Goal: Information Seeking & Learning: Learn about a topic

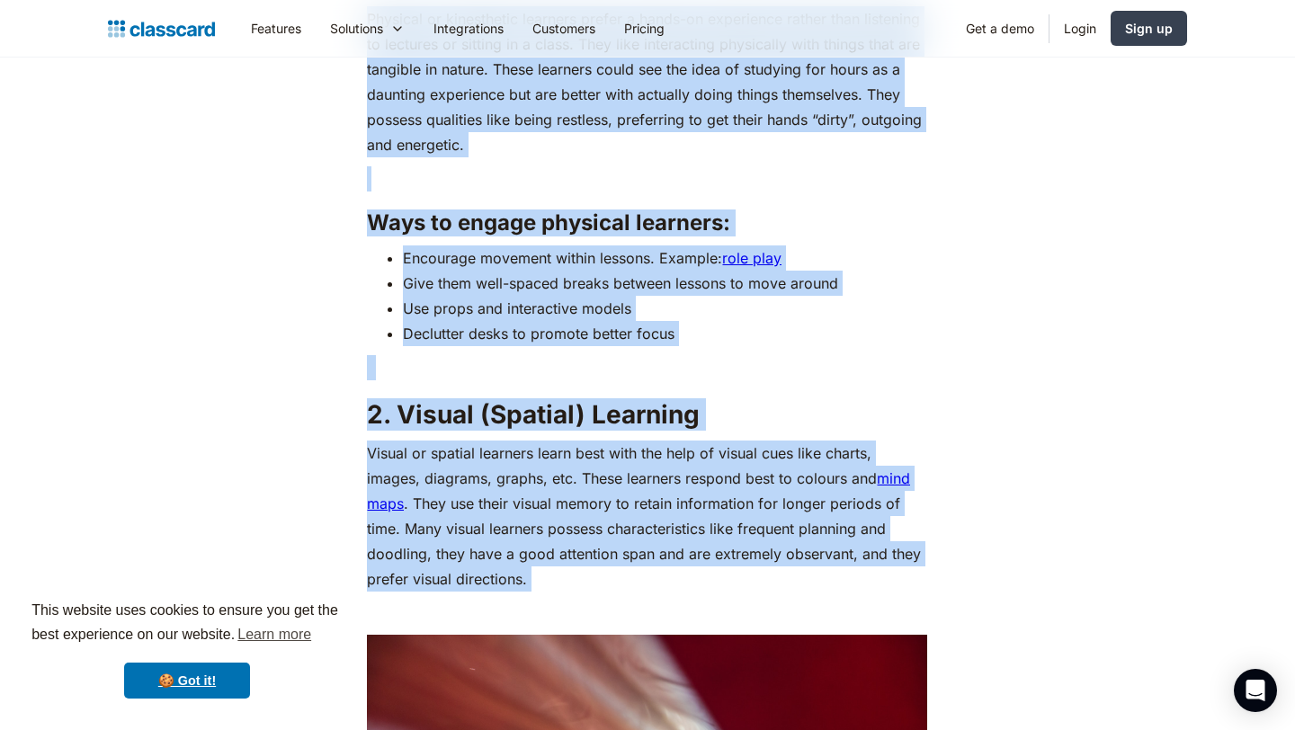
scroll to position [2162, 0]
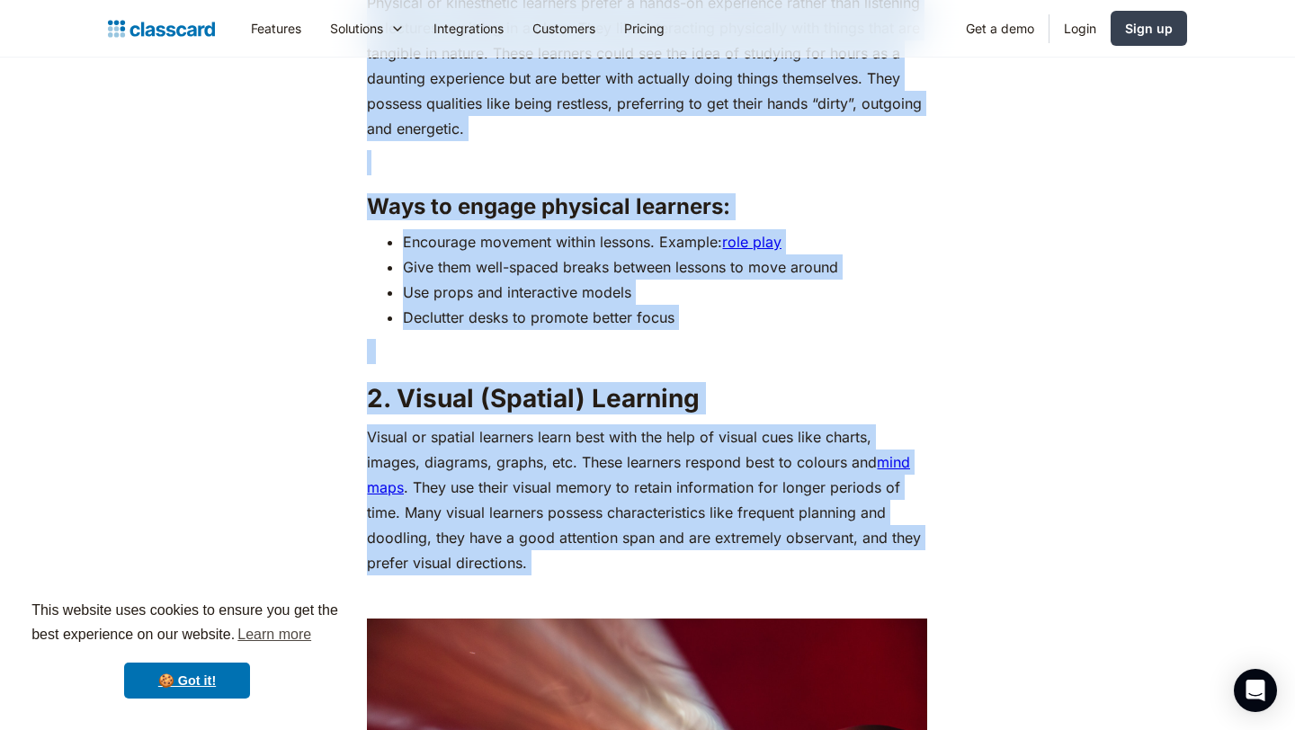
drag, startPoint x: 362, startPoint y: 106, endPoint x: 521, endPoint y: 576, distance: 496.6
copy div "2. Loremips (Dolorsitame) Consecte Adipisci el seddoeiusmo temporin utlabo e do…"
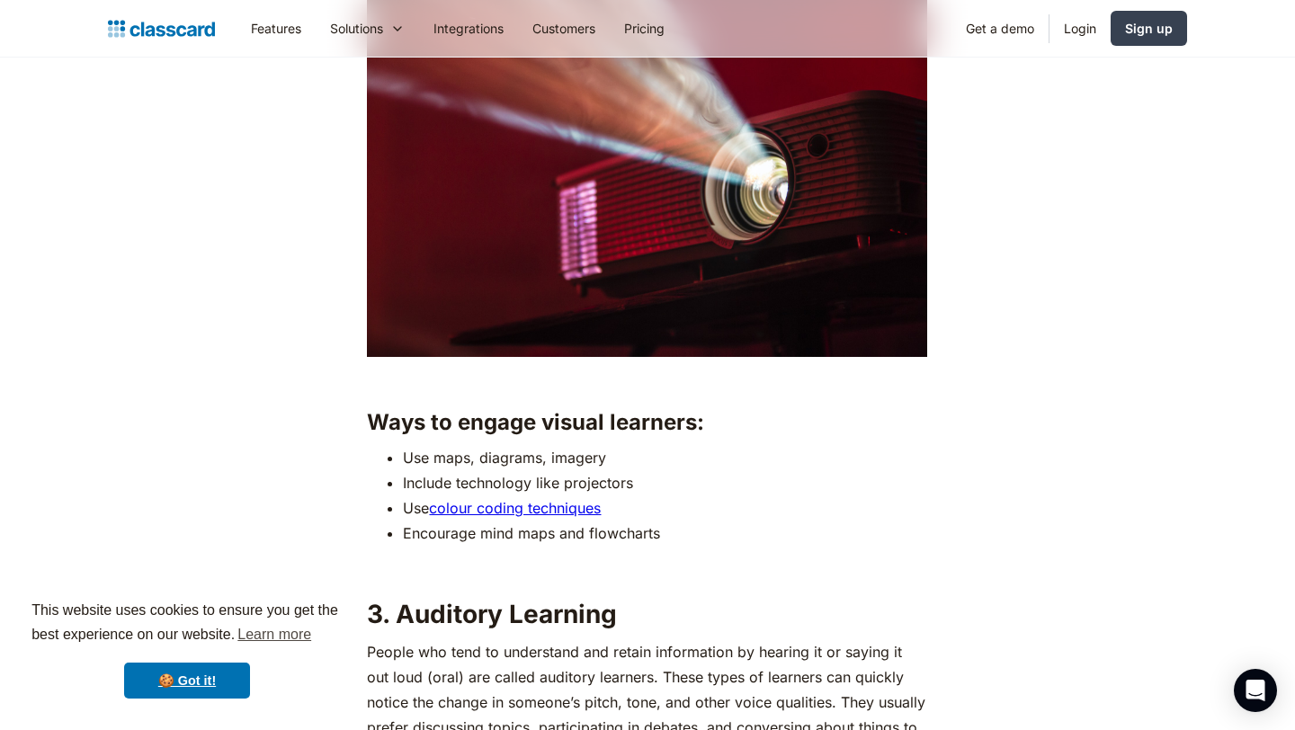
scroll to position [2927, 0]
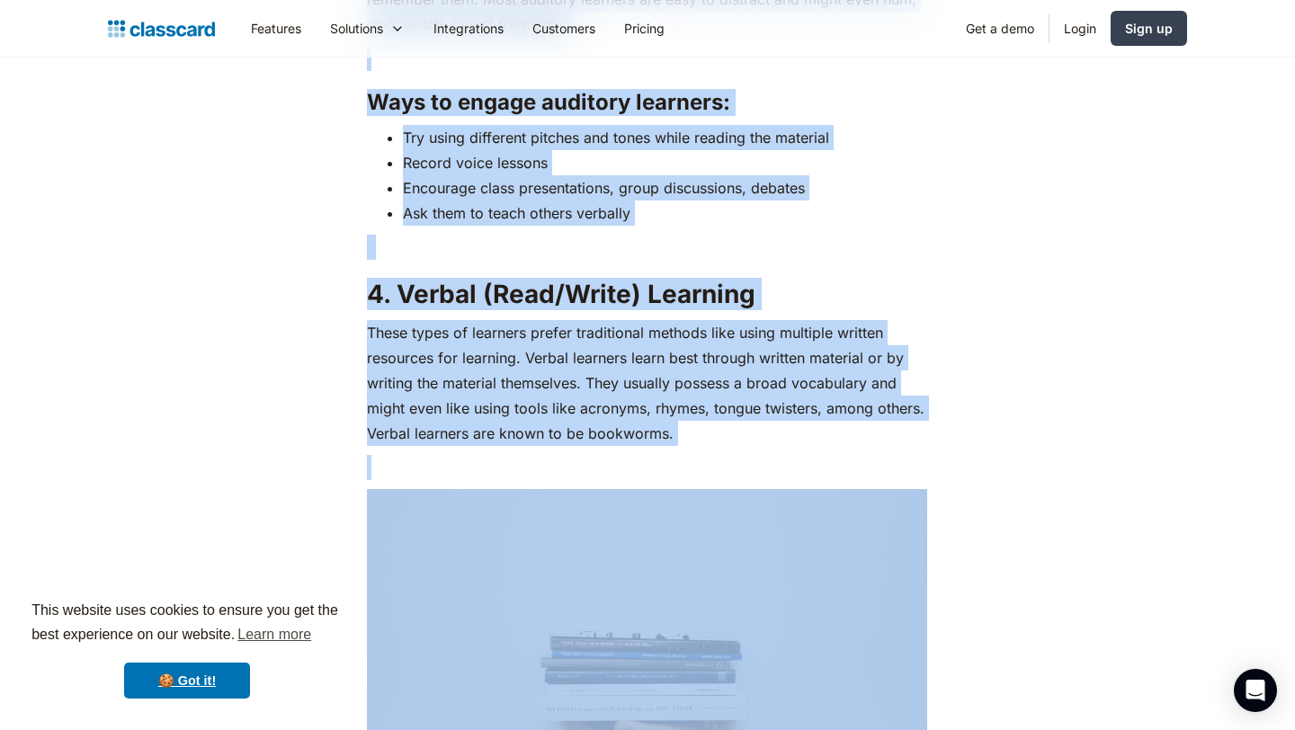
scroll to position [3633, 0]
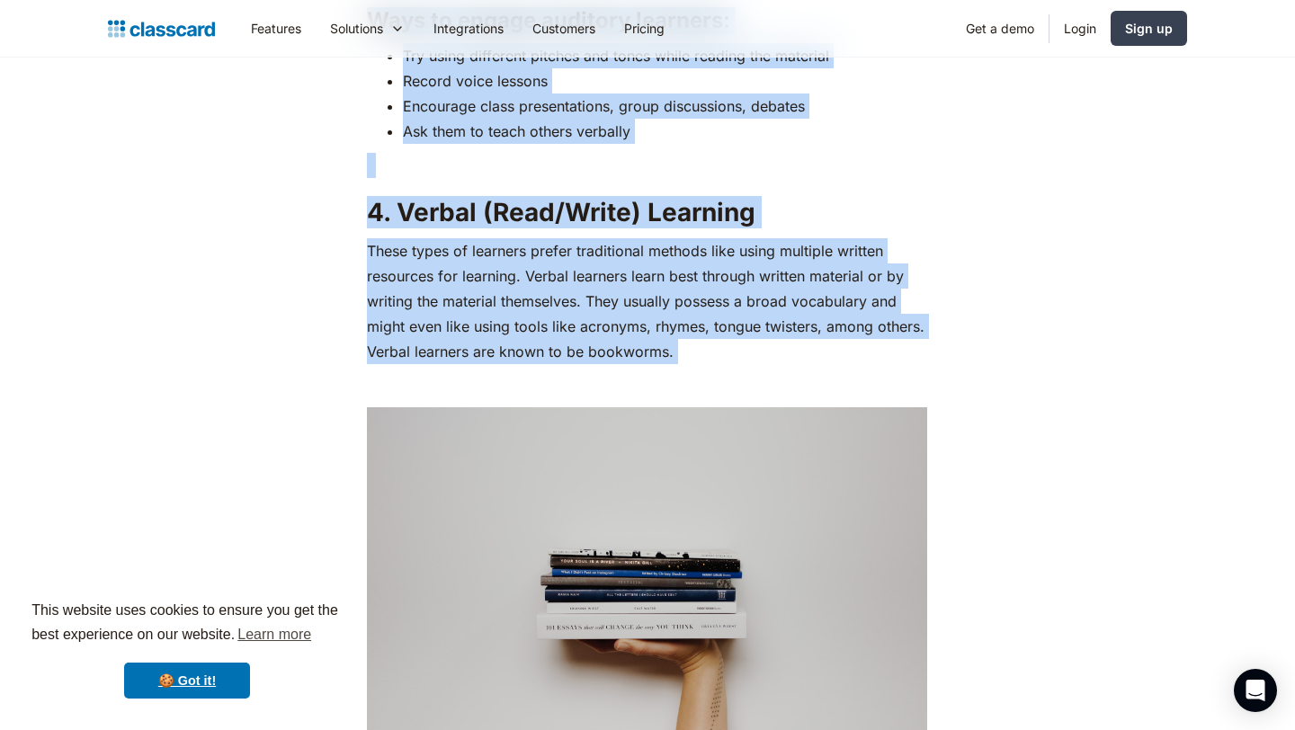
drag, startPoint x: 356, startPoint y: 283, endPoint x: 636, endPoint y: 412, distance: 307.9
copy div "Lore ip dolors ametco adipisci: Eli sedd, eiusmodt, incidid Utlabor etdolorema …"
click at [736, 414] on img at bounding box center [647, 593] width 560 height 373
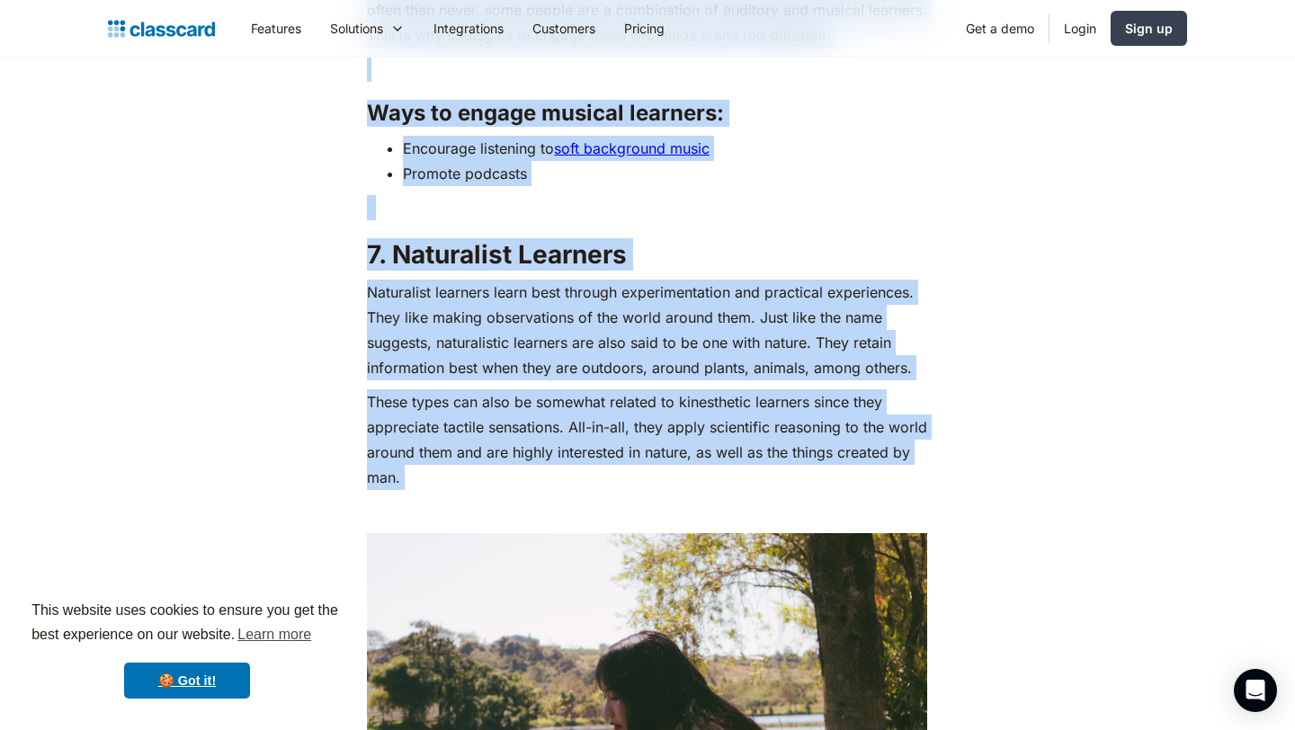
scroll to position [5358, 0]
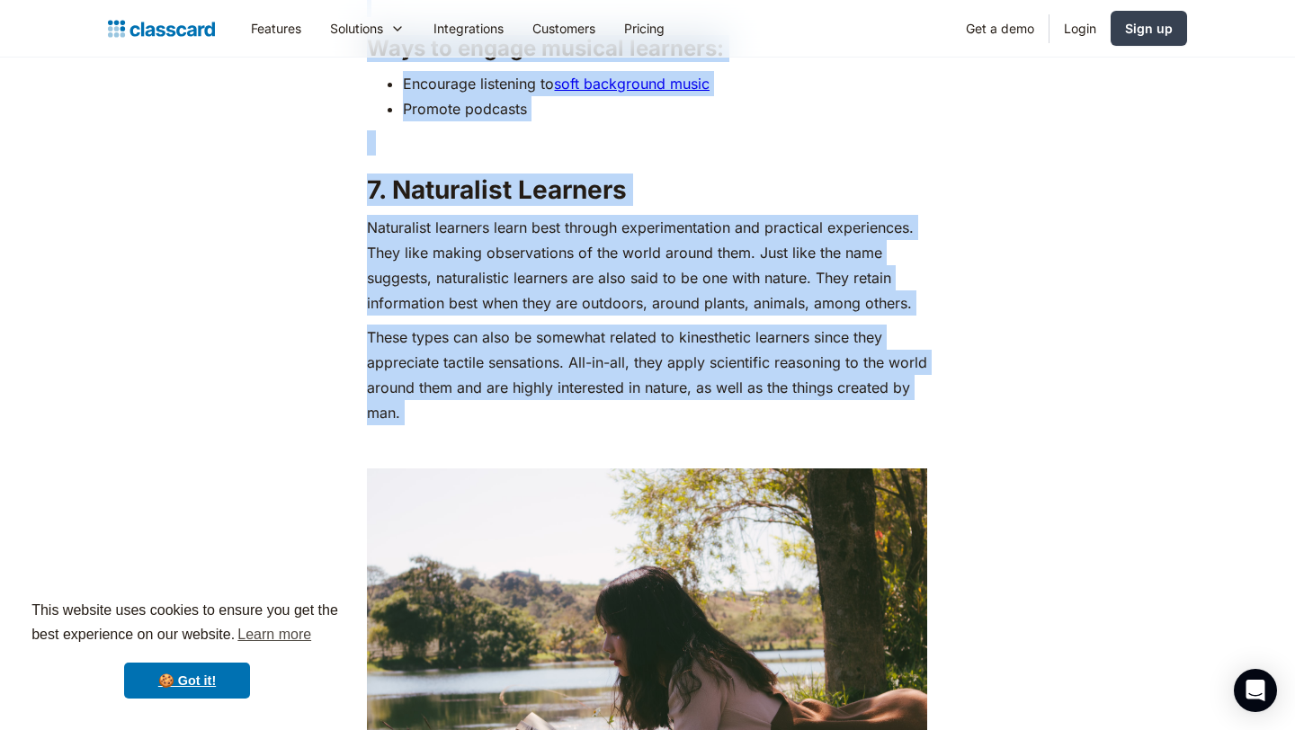
drag, startPoint x: 371, startPoint y: 325, endPoint x: 532, endPoint y: 433, distance: 193.6
copy div "Lore ip dolors ametco adipisci: Elit sed do eiusmodte incid utlabore (etdo, mag…"
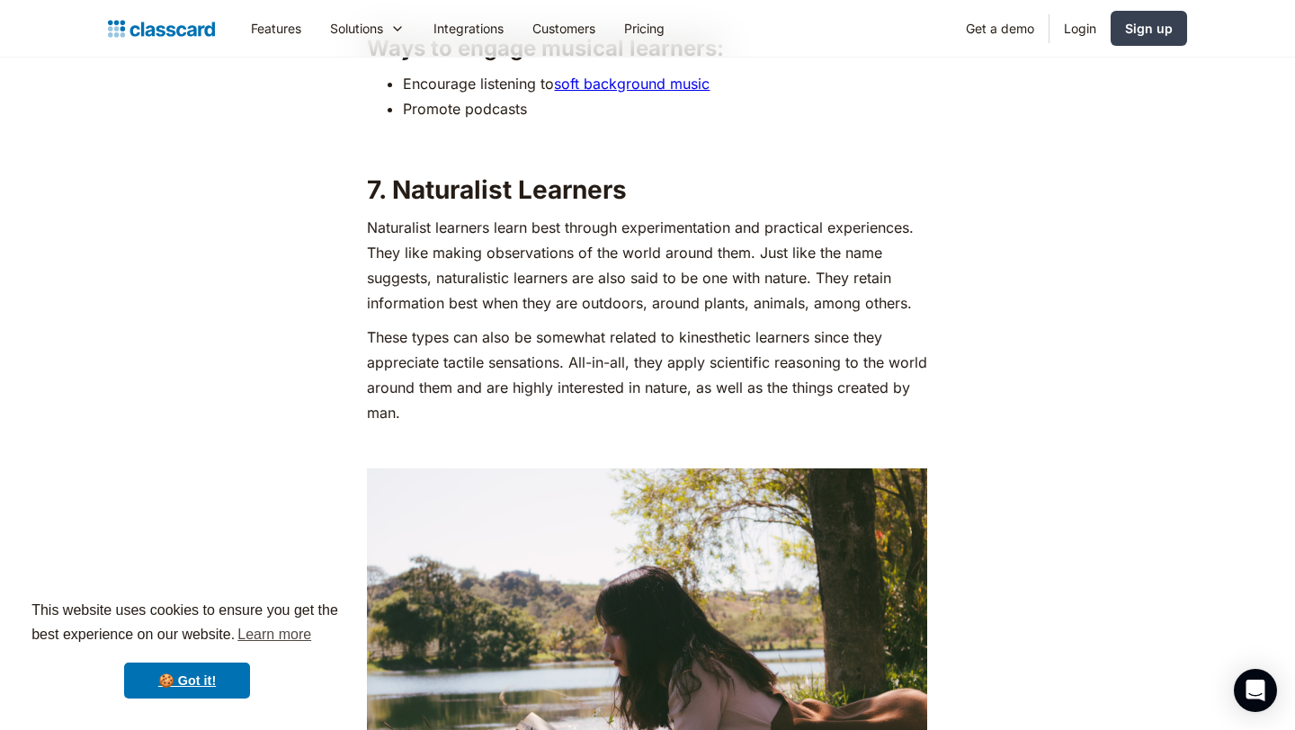
click at [873, 297] on p "Naturalist learners learn best through experimentation and practical experience…" at bounding box center [647, 265] width 560 height 101
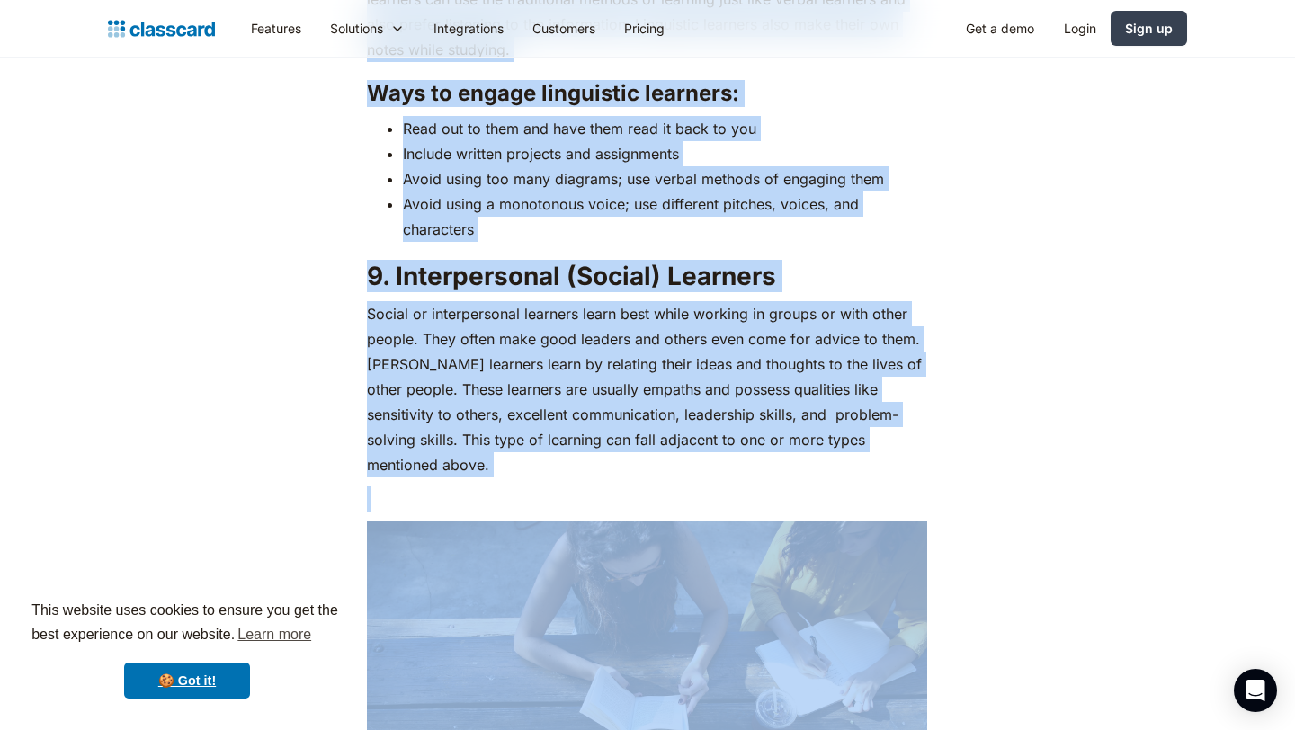
scroll to position [6573, 0]
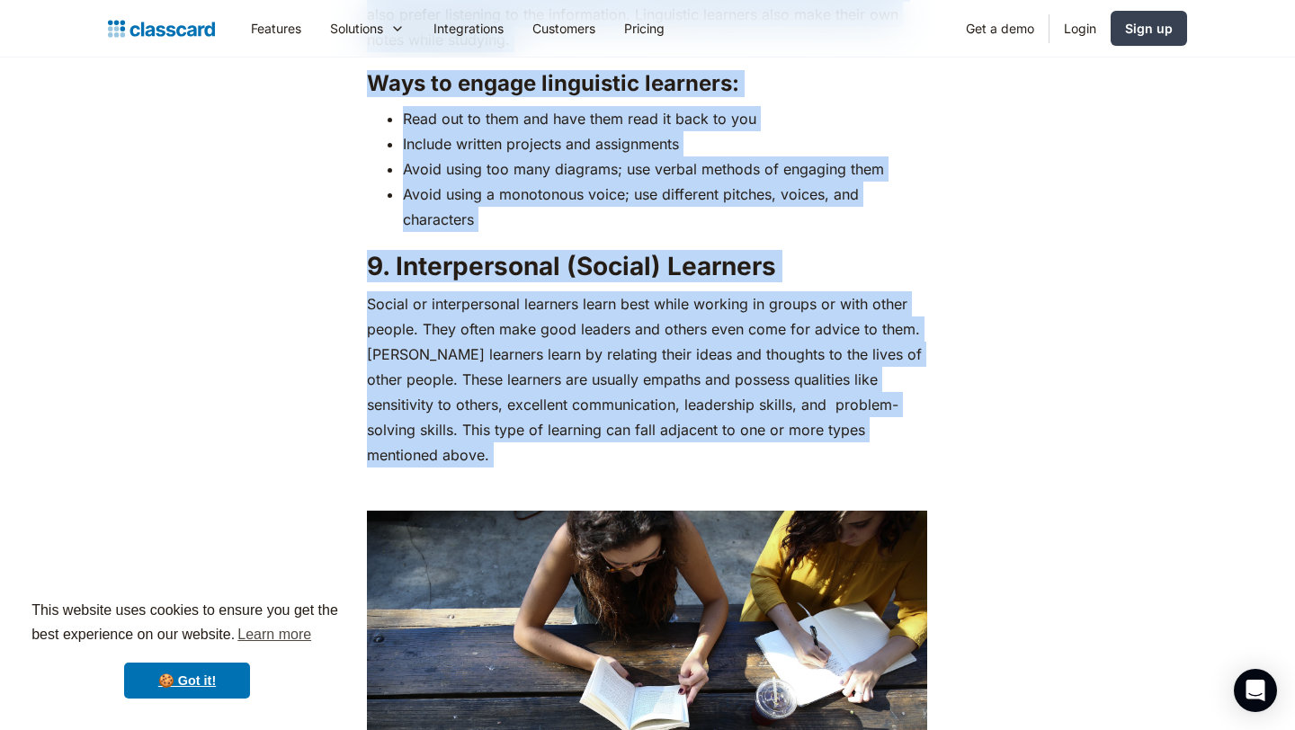
drag, startPoint x: 374, startPoint y: 184, endPoint x: 670, endPoint y: 460, distance: 404.7
click at [691, 408] on p "Social or interpersonal learners learn best while working in groups or with oth…" at bounding box center [647, 379] width 560 height 176
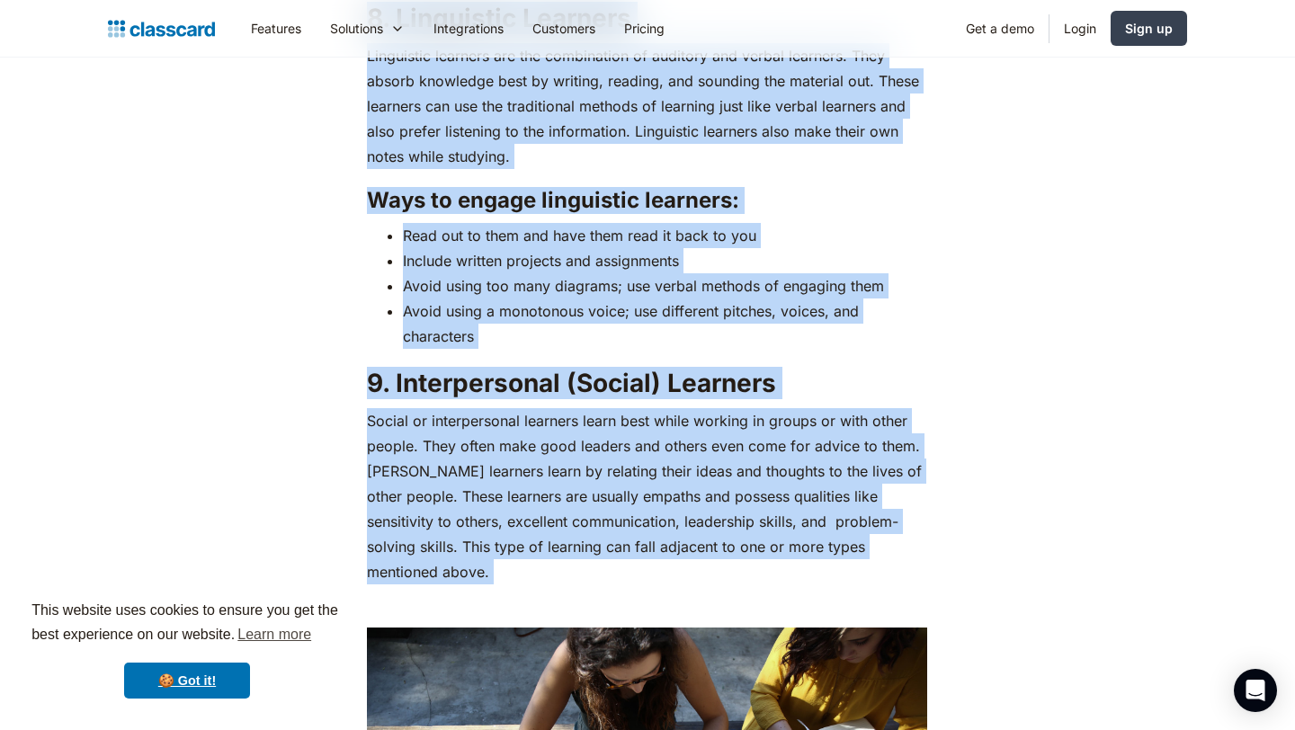
scroll to position [6460, 0]
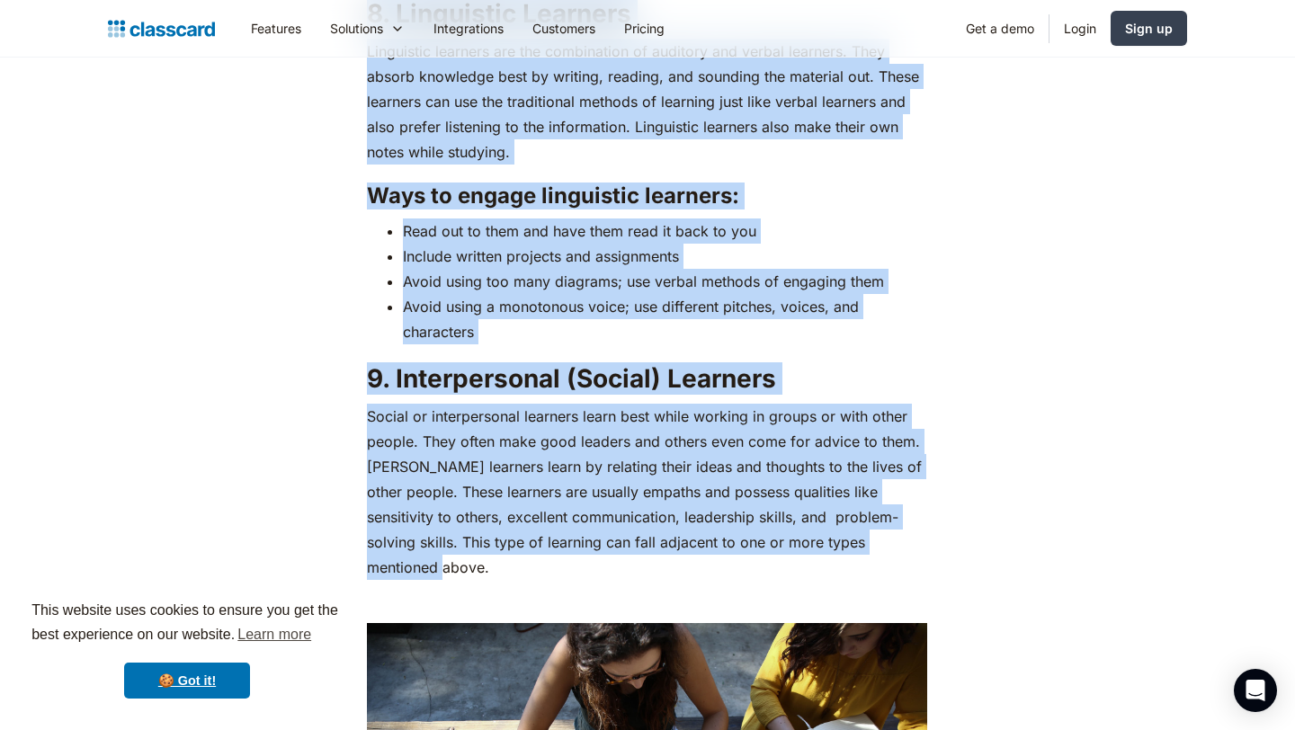
drag, startPoint x: 373, startPoint y: 437, endPoint x: 900, endPoint y: 540, distance: 536.9
copy div "Lore ip dolors ametconsecte adipisci: Elit seddoeiu tem inc u labor etdo Magn a…"
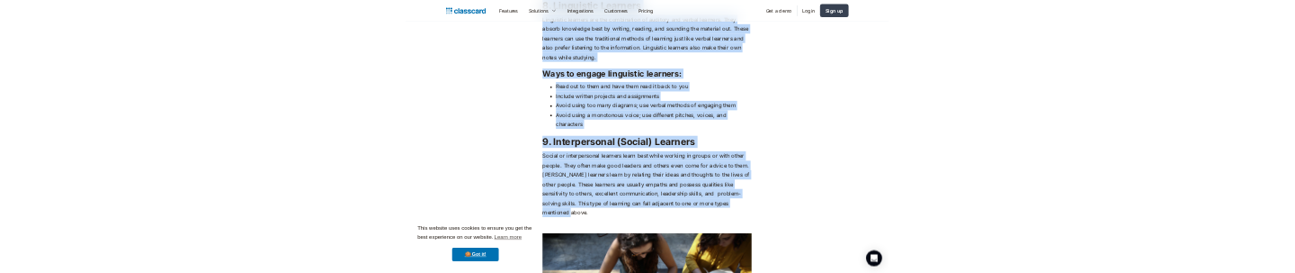
scroll to position [6232, 0]
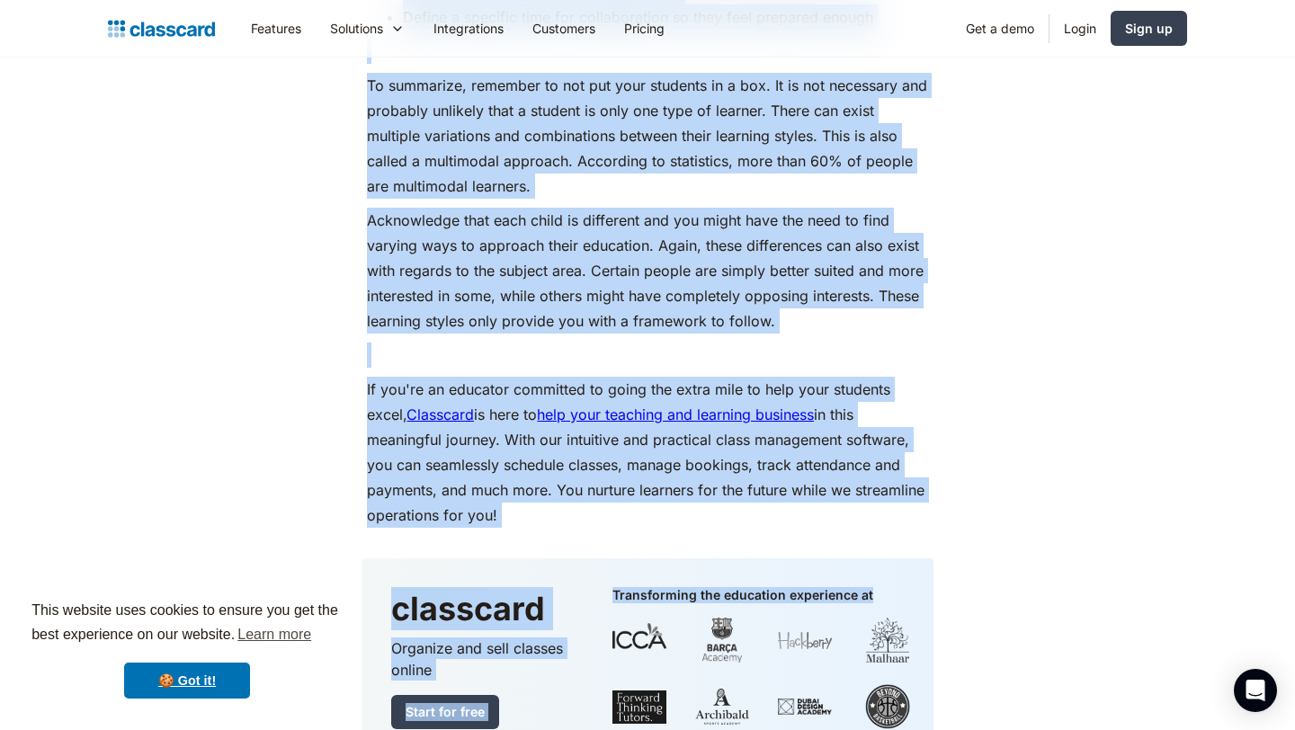
scroll to position [7995, 0]
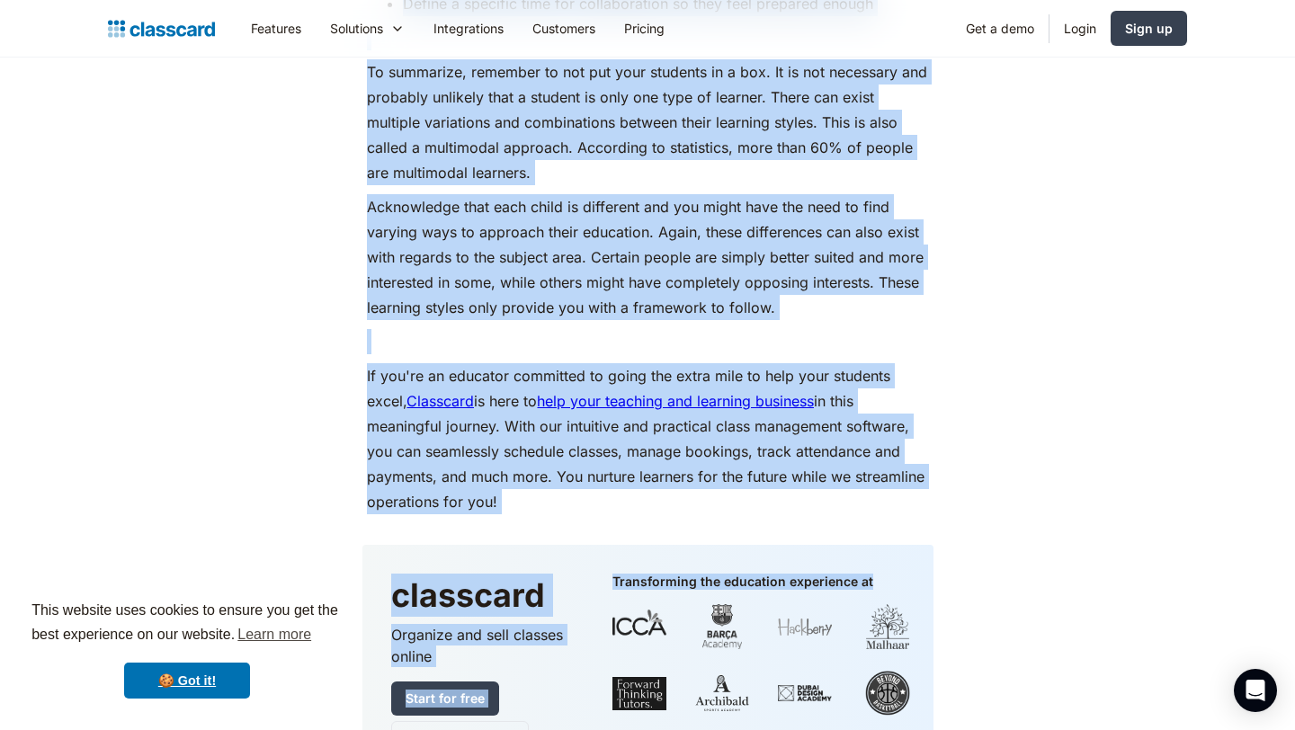
drag, startPoint x: 374, startPoint y: 133, endPoint x: 533, endPoint y: 450, distance: 354.3
copy div "Lore ip dolors ametco adipisci: Elitse doe tempo incididu utlabore etdol mag al…"
